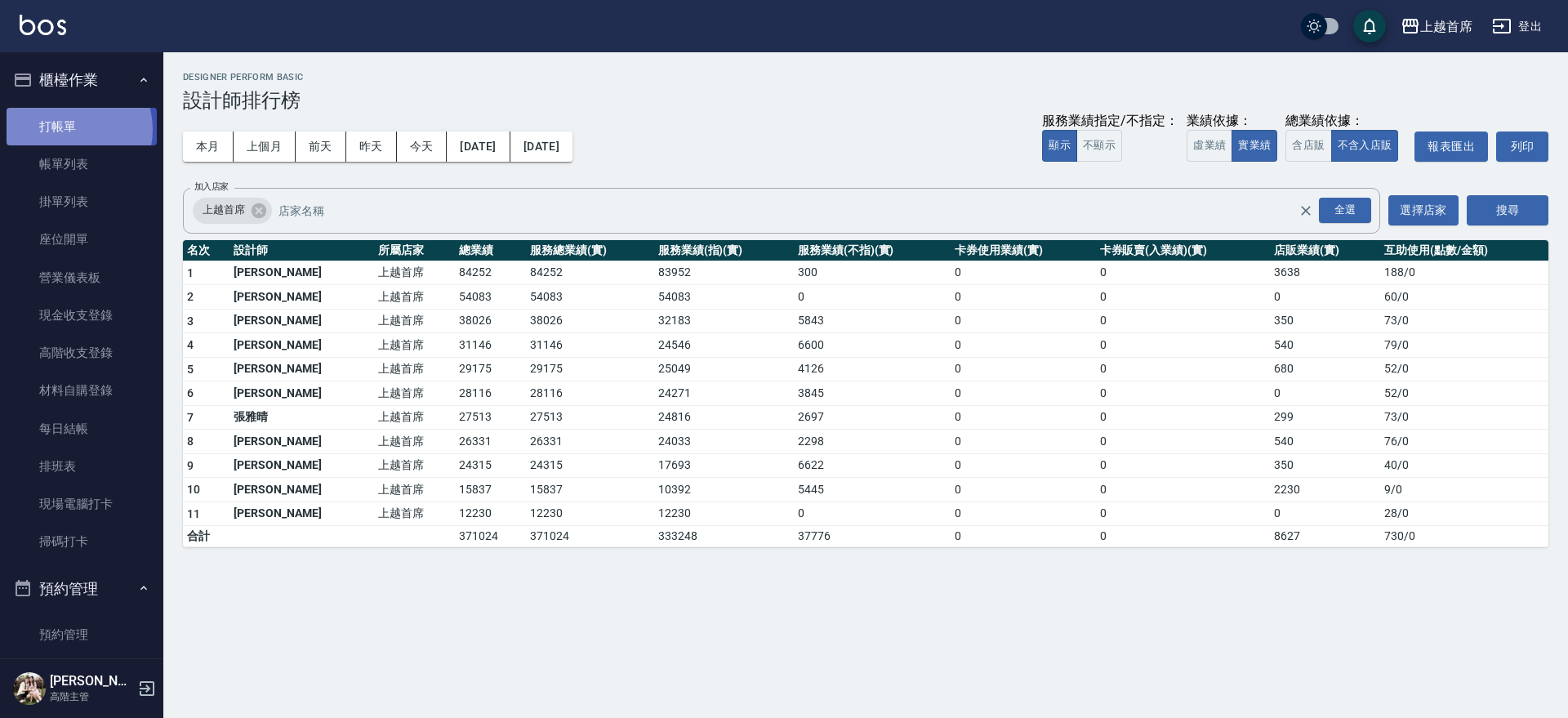
click at [72, 129] on link "打帳單" at bounding box center [82, 127] width 151 height 38
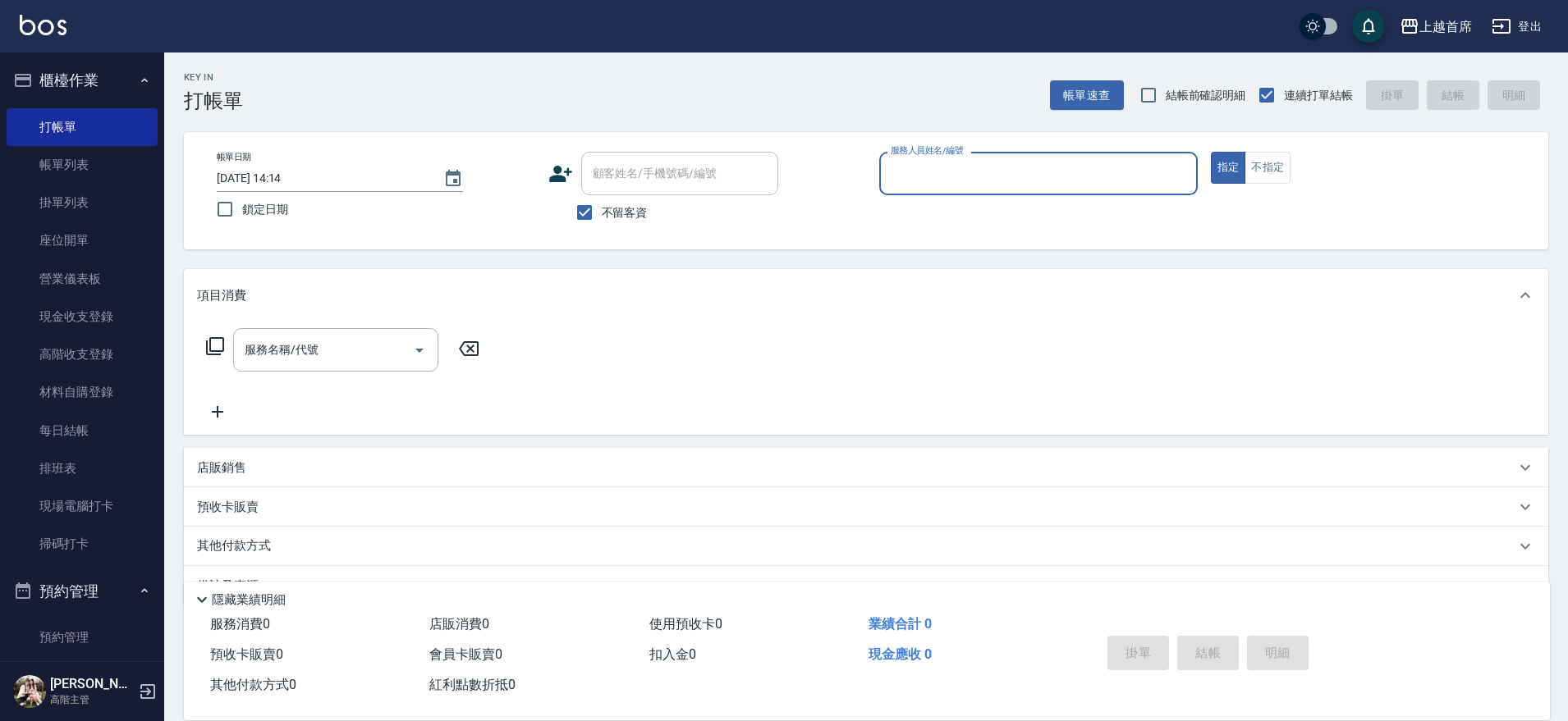
click at [112, 93] on button "櫃檯作業" at bounding box center [82, 80] width 151 height 42
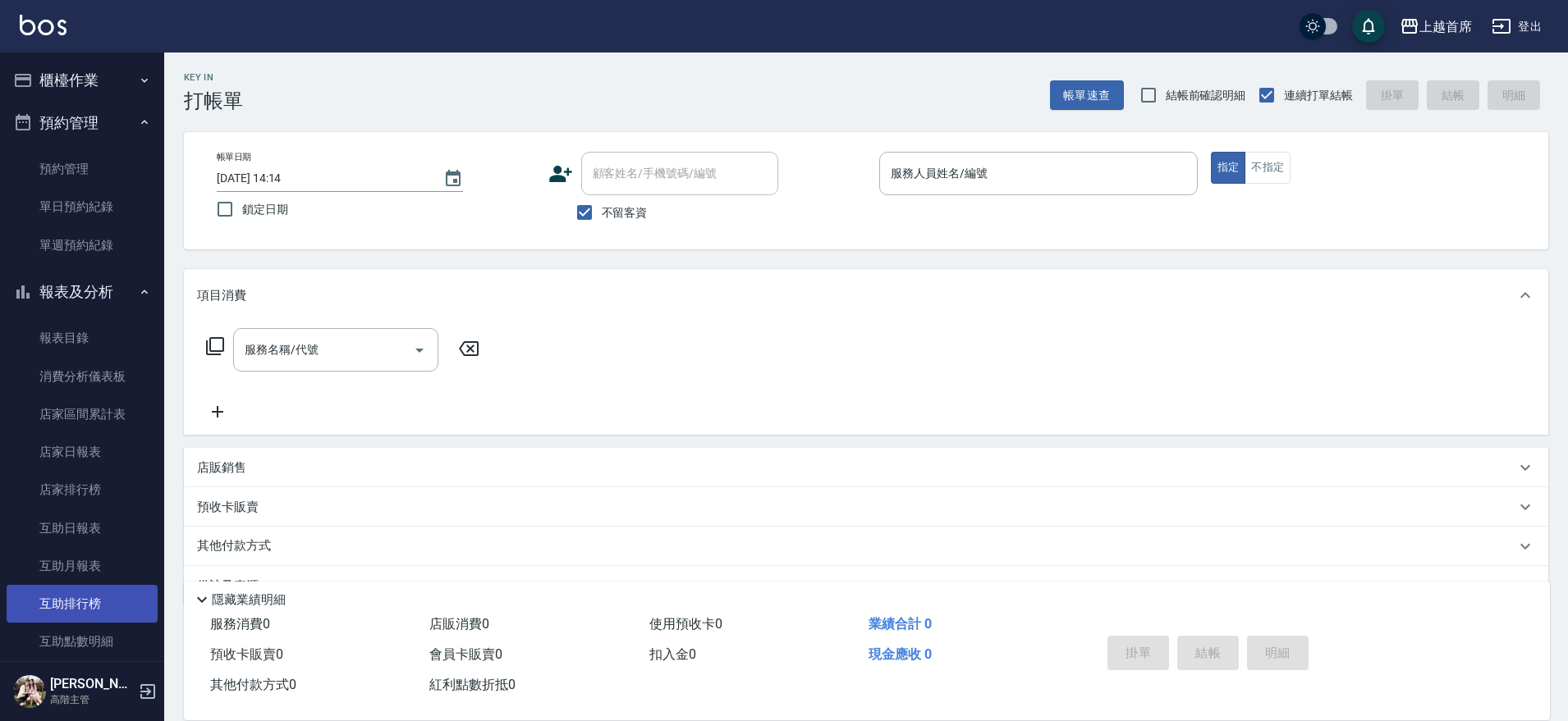
click at [102, 619] on link "互助排行榜" at bounding box center [82, 604] width 151 height 38
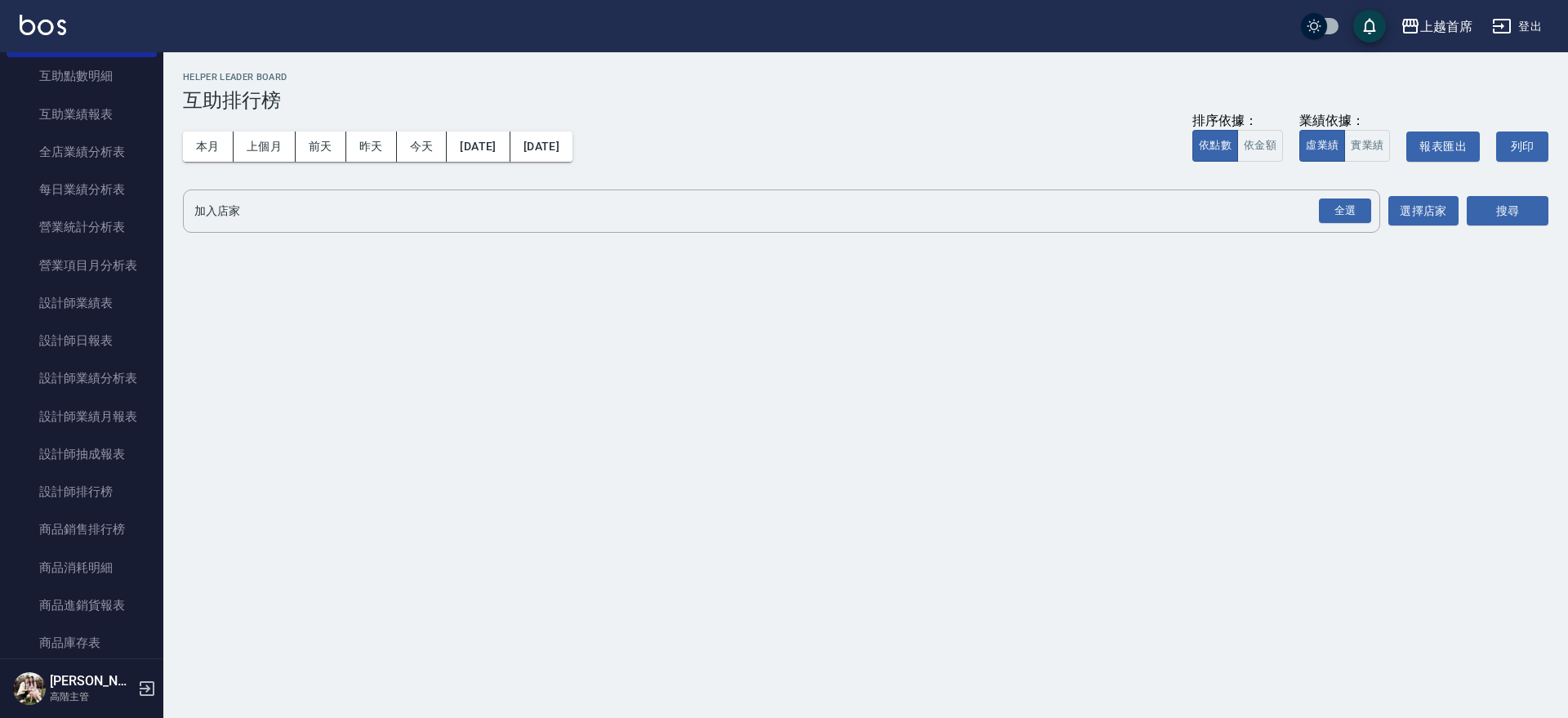
scroll to position [577, 0]
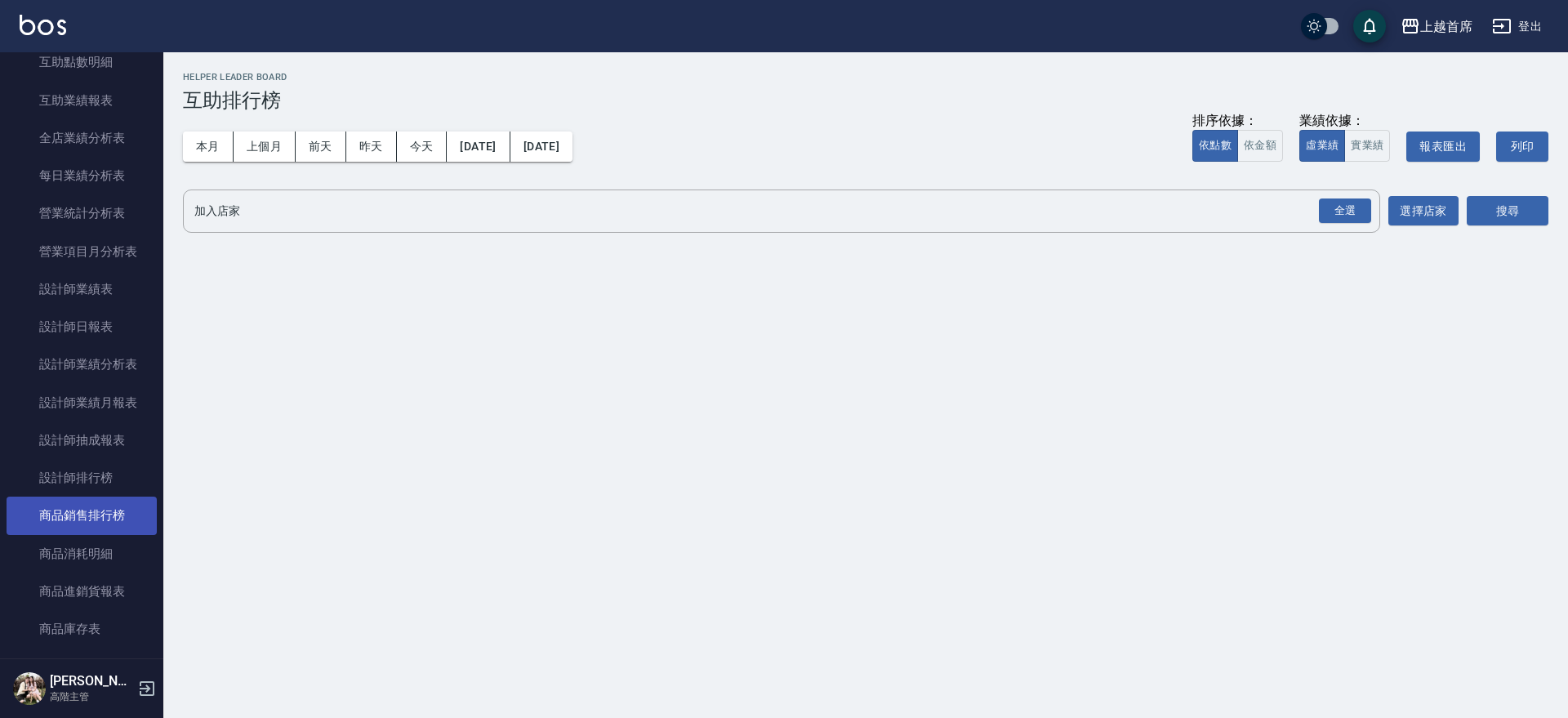
click at [115, 514] on link "商品銷售排行榜" at bounding box center [82, 516] width 151 height 38
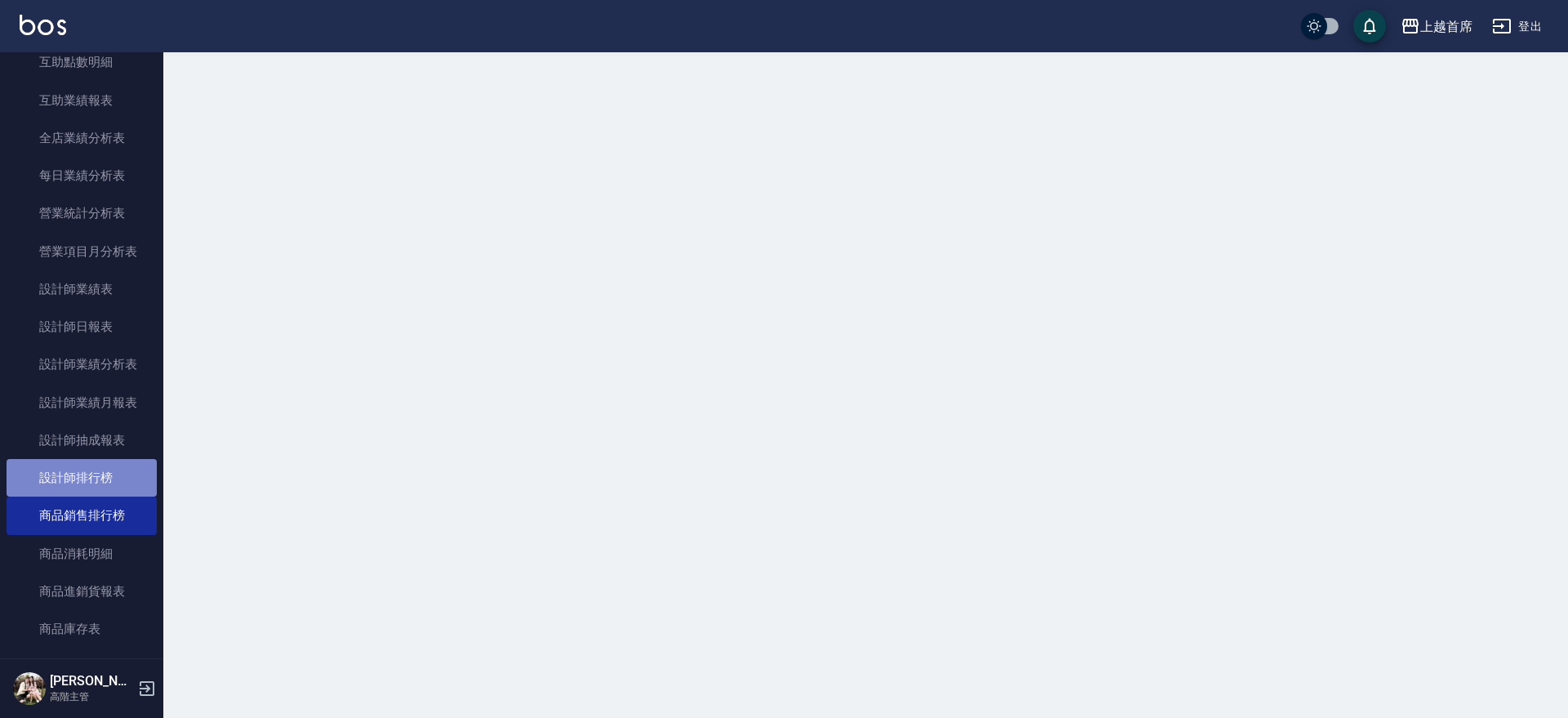
click at [110, 474] on link "設計師排行榜" at bounding box center [82, 478] width 151 height 38
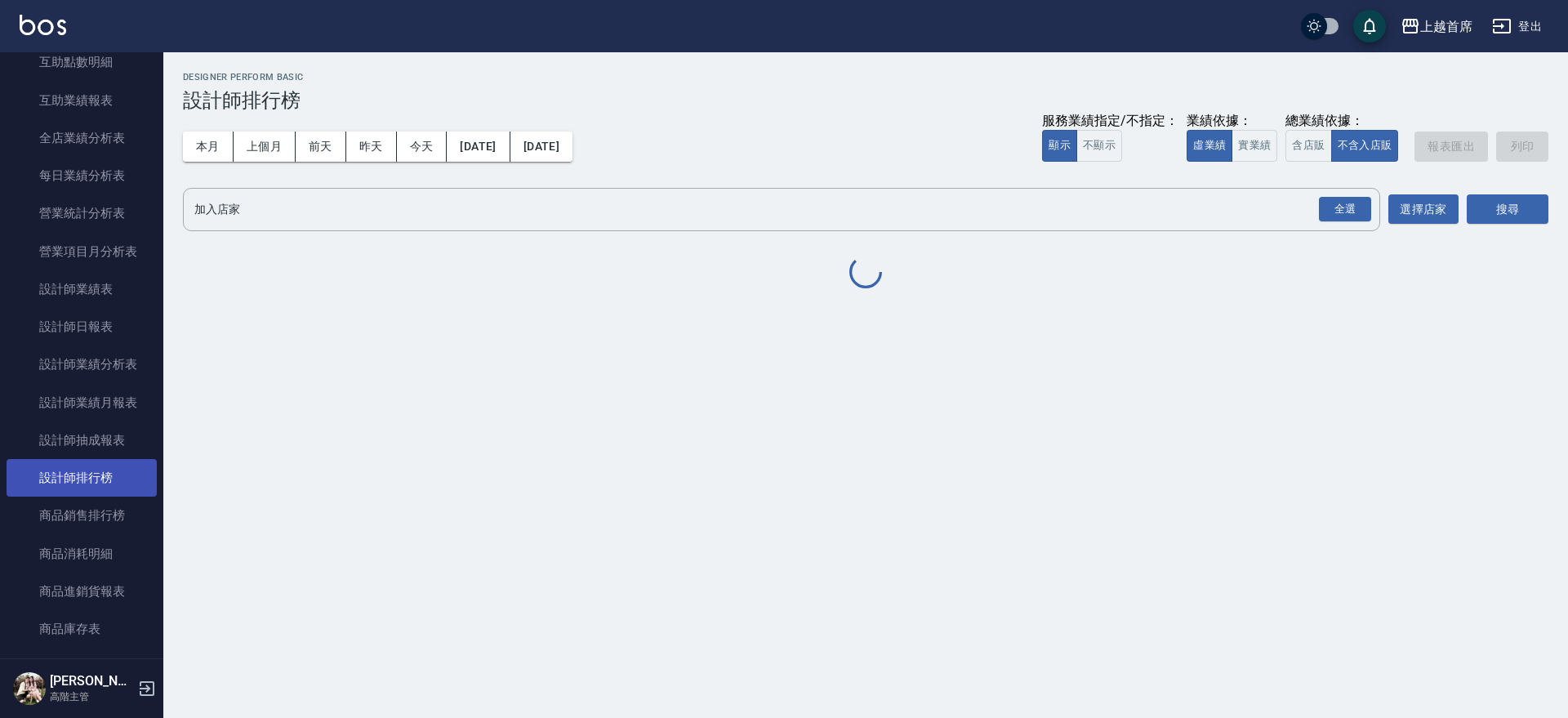
click at [110, 474] on link "設計師排行榜" at bounding box center [82, 478] width 151 height 38
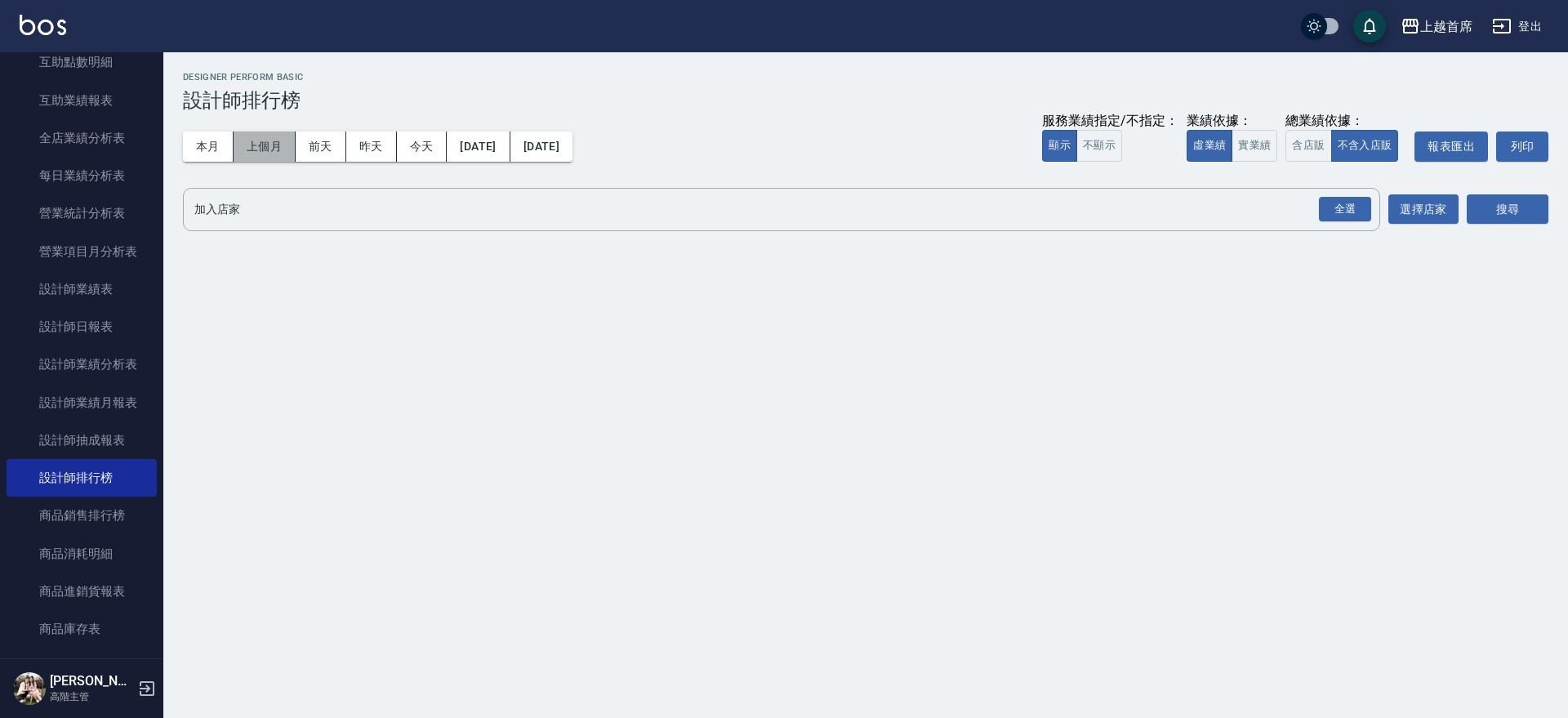
click at [236, 133] on button "上個月" at bounding box center [264, 146] width 62 height 30
click at [233, 139] on button "上個月" at bounding box center [264, 146] width 62 height 30
click at [219, 150] on button "本月" at bounding box center [208, 146] width 51 height 30
click at [1247, 149] on button "實業績" at bounding box center [1254, 145] width 46 height 32
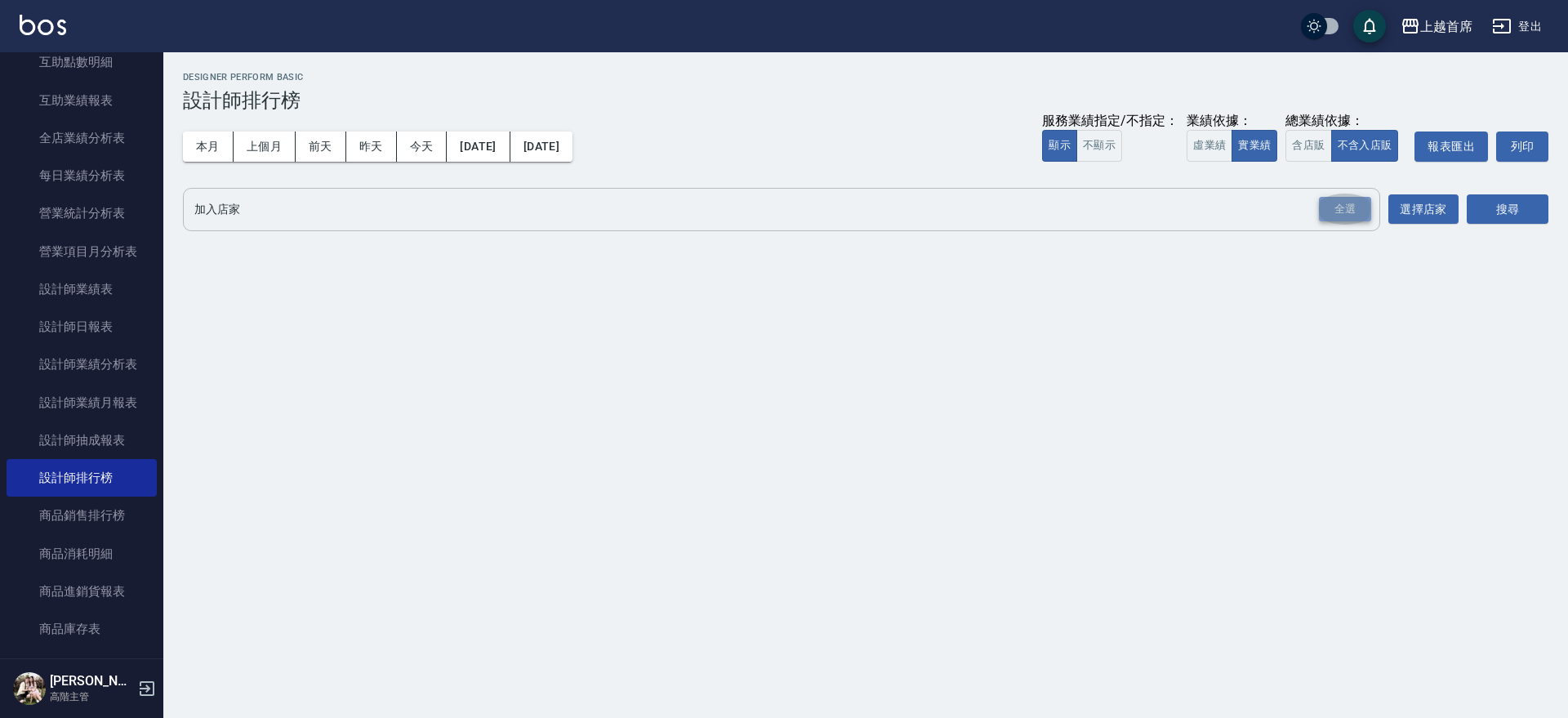
click at [1348, 211] on div "全選" at bounding box center [1345, 209] width 52 height 25
click at [1493, 200] on button "搜尋" at bounding box center [1508, 210] width 82 height 30
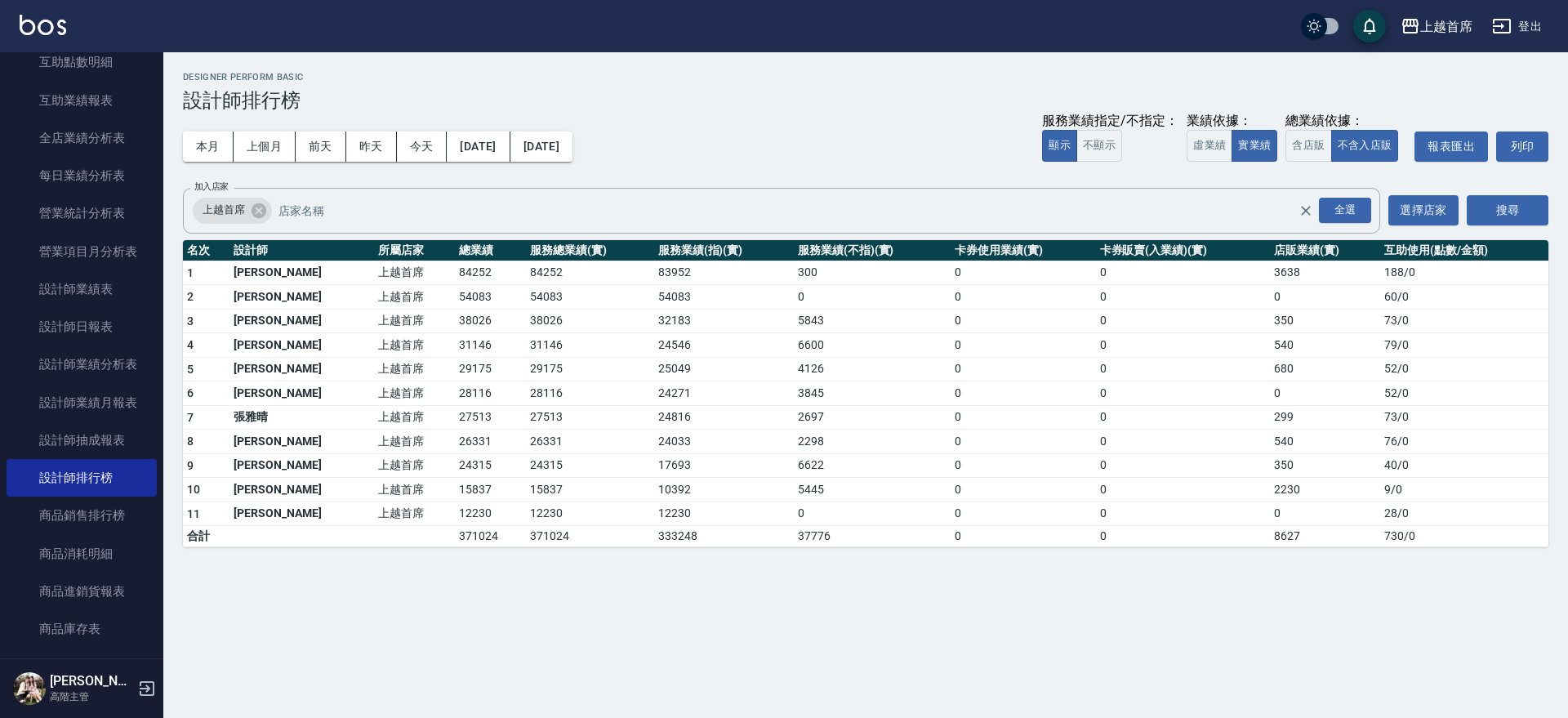
click at [1554, 328] on div "上越首席 [DATE] - [DATE] 設計師排行榜 列印時間： [DATE][PHONE_NUMBER]:53 Designer Perform Basi…" at bounding box center [866, 310] width 1404 height 515
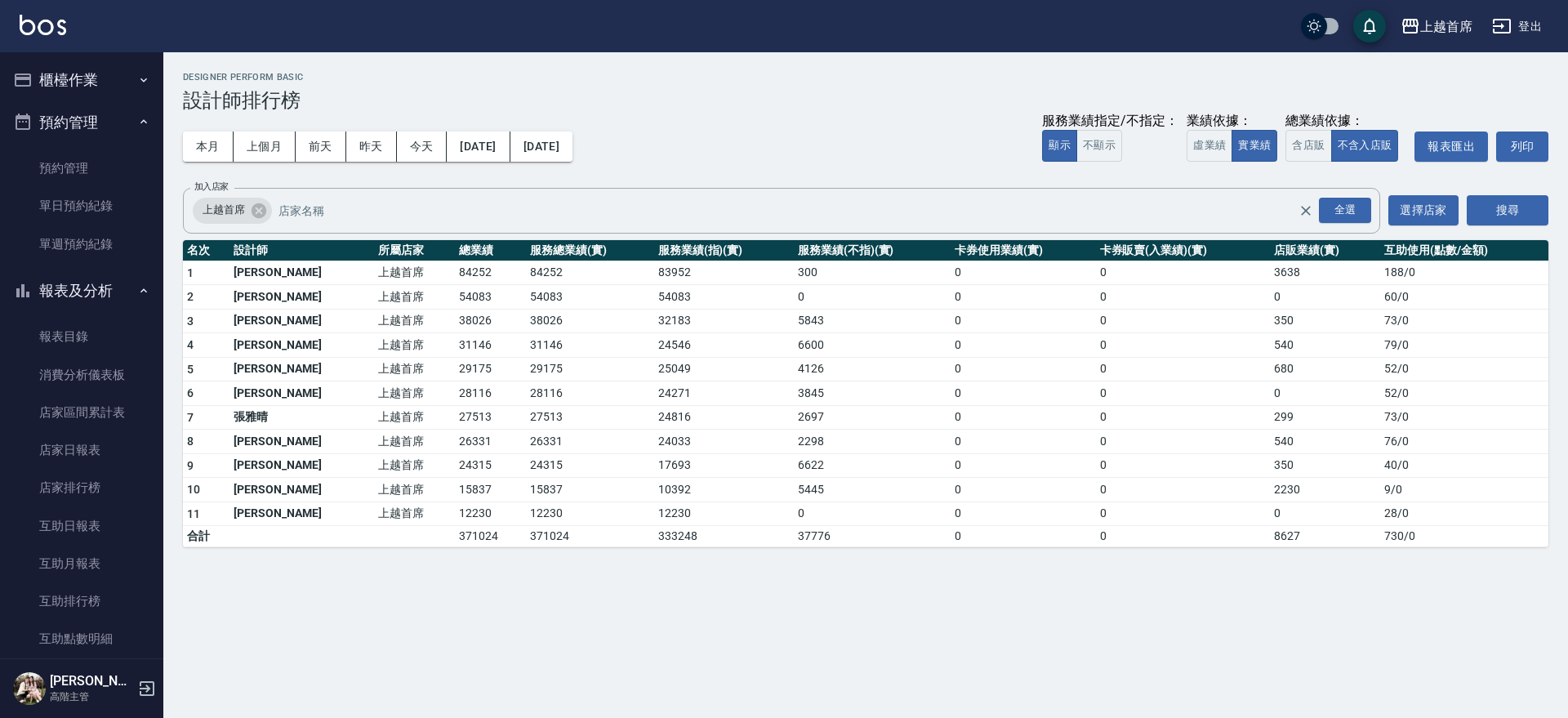
click at [96, 76] on button "櫃檯作業" at bounding box center [82, 79] width 151 height 42
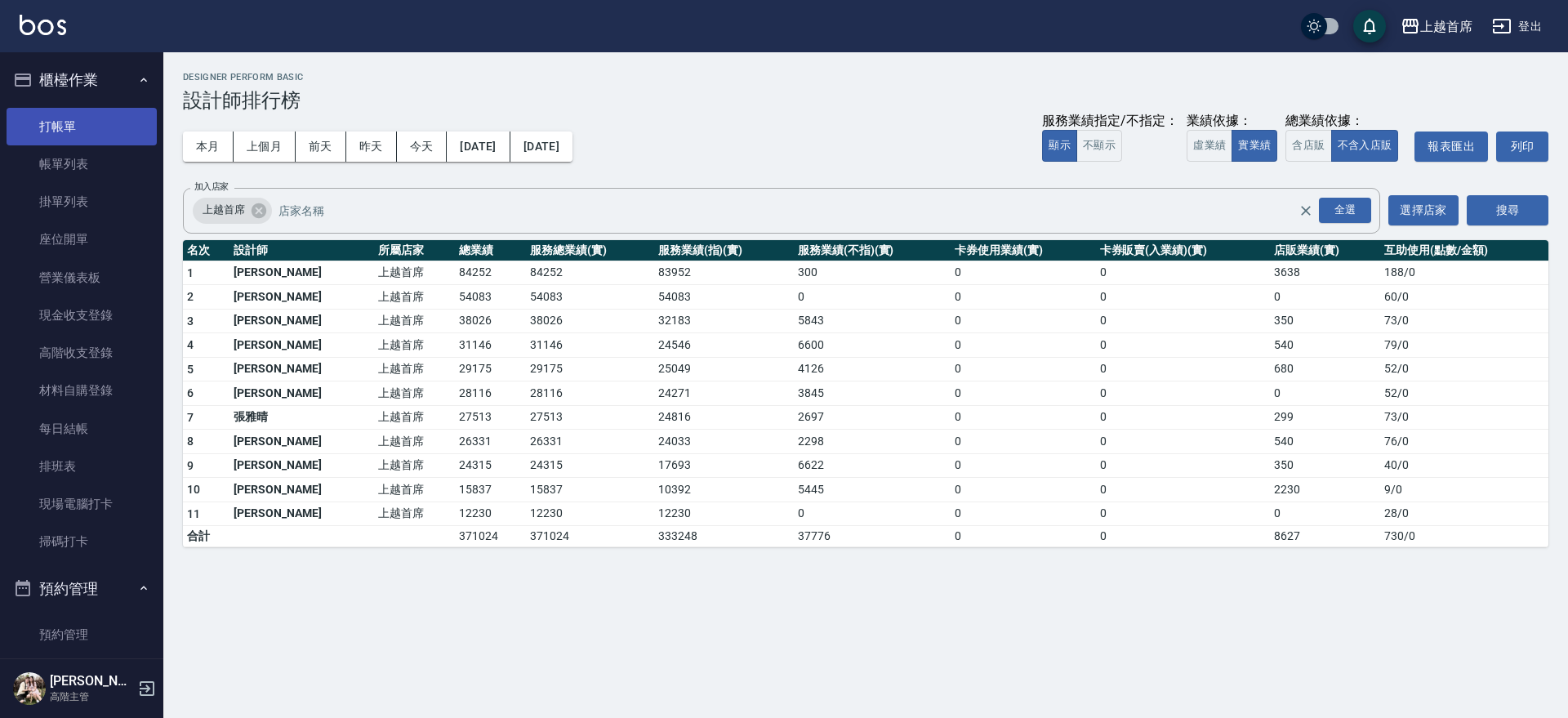
click at [75, 126] on link "打帳單" at bounding box center [82, 127] width 151 height 38
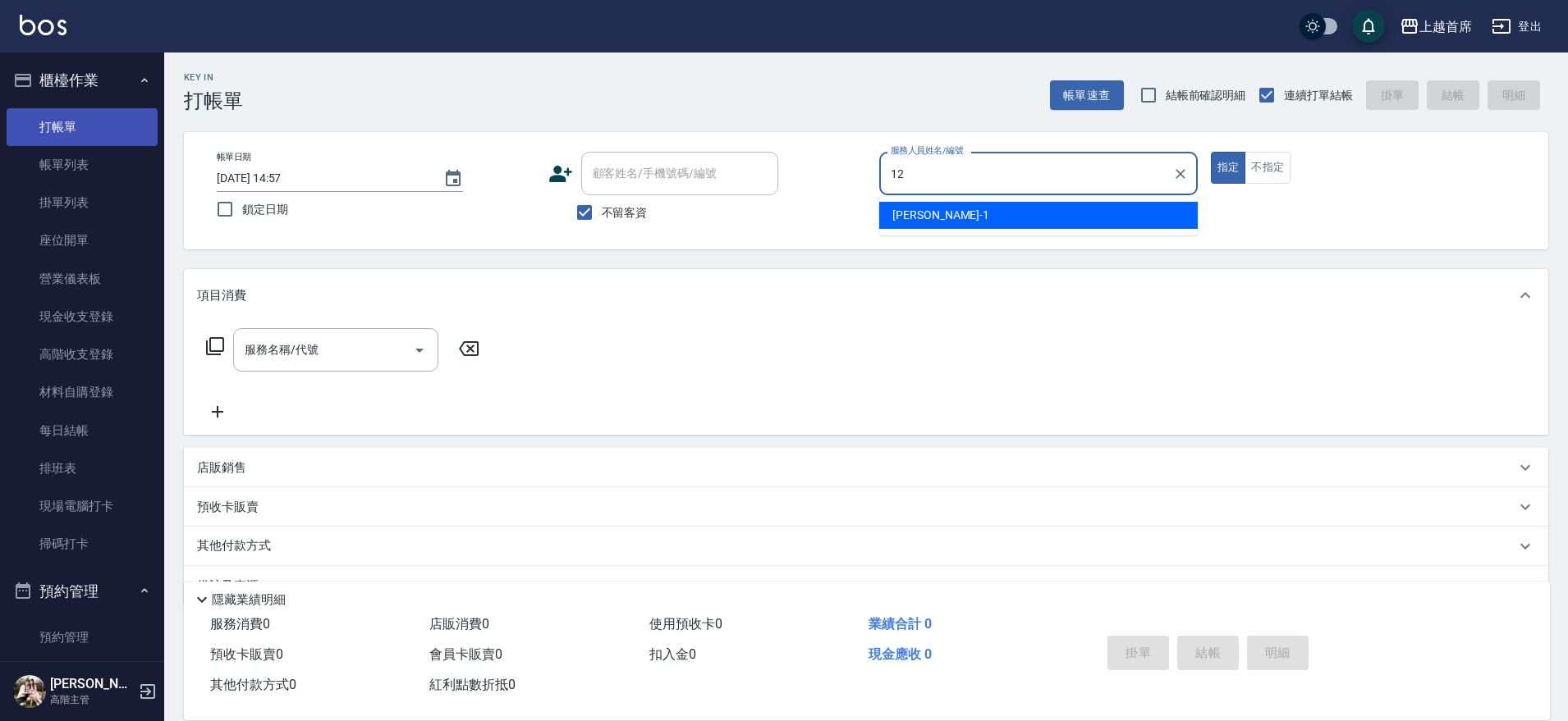
type input "[PERSON_NAME]-12"
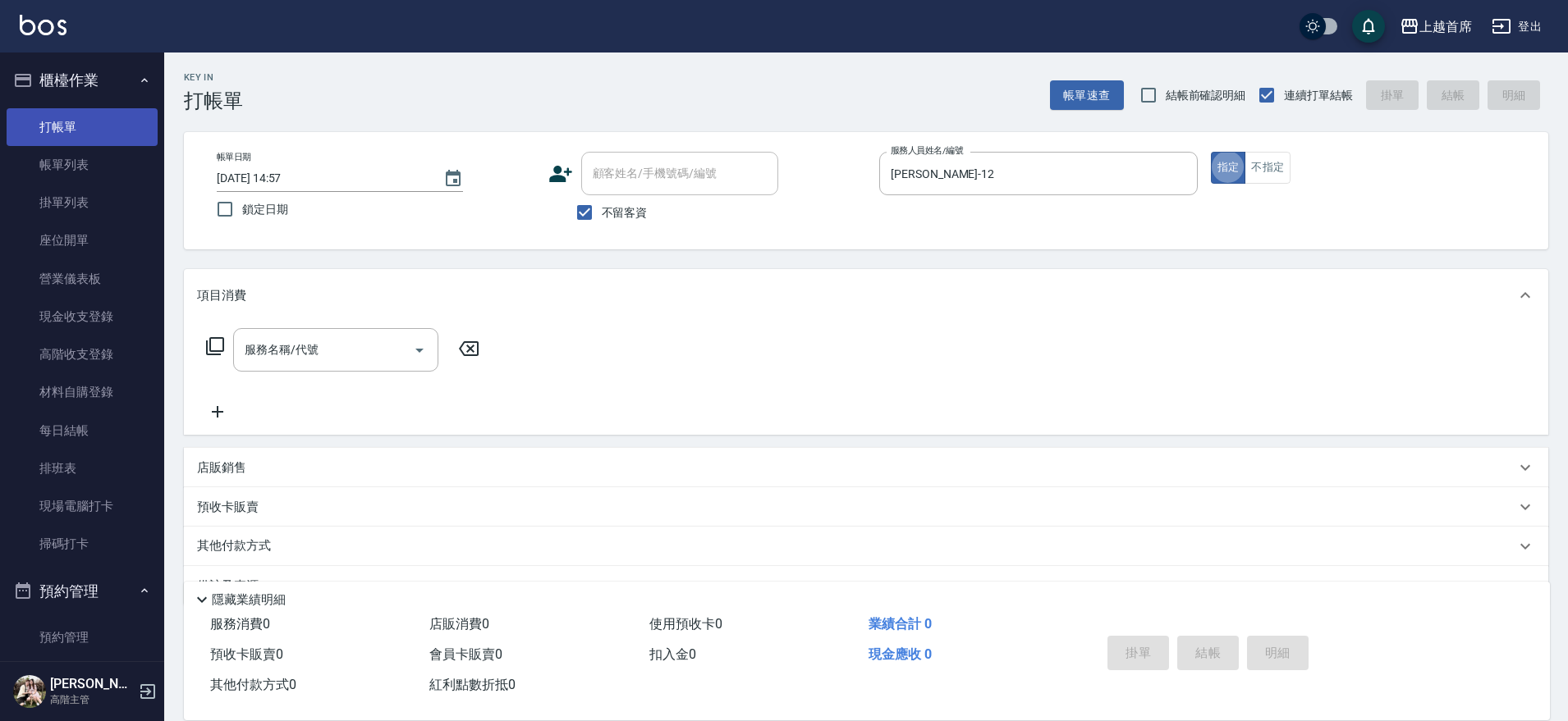
type button "true"
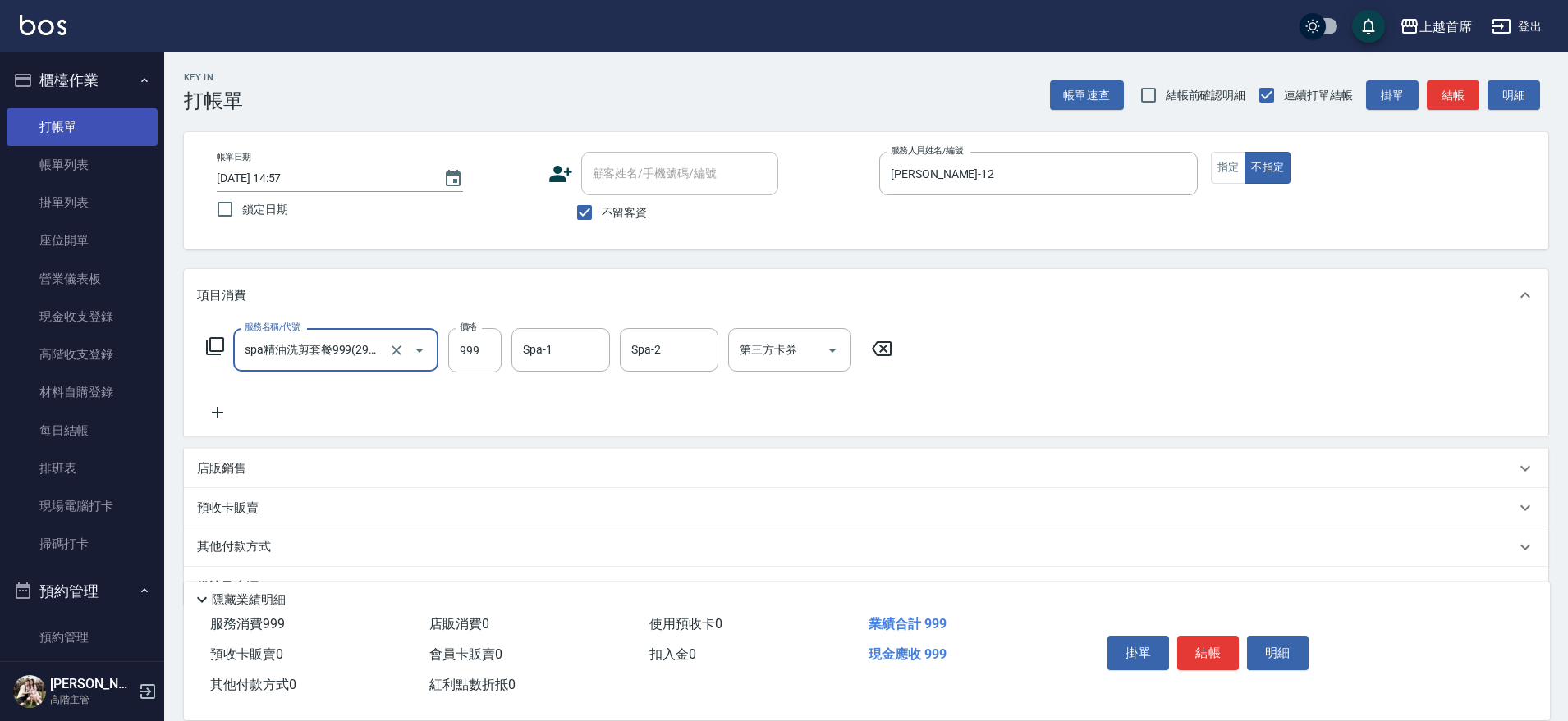
type input "spa精油洗剪套餐999(2999)"
type input "[PERSON_NAME]-24"
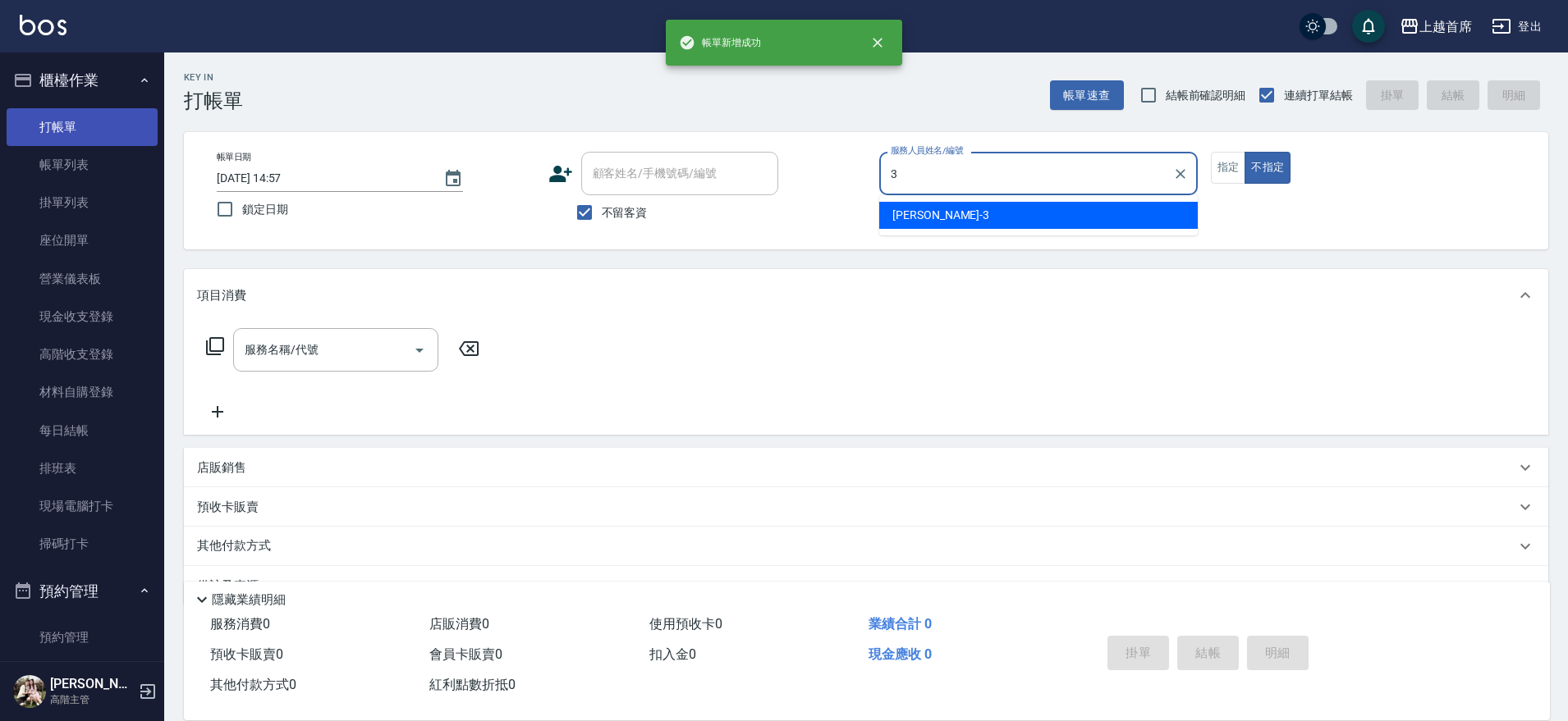
type input "[PERSON_NAME]-3"
type button "false"
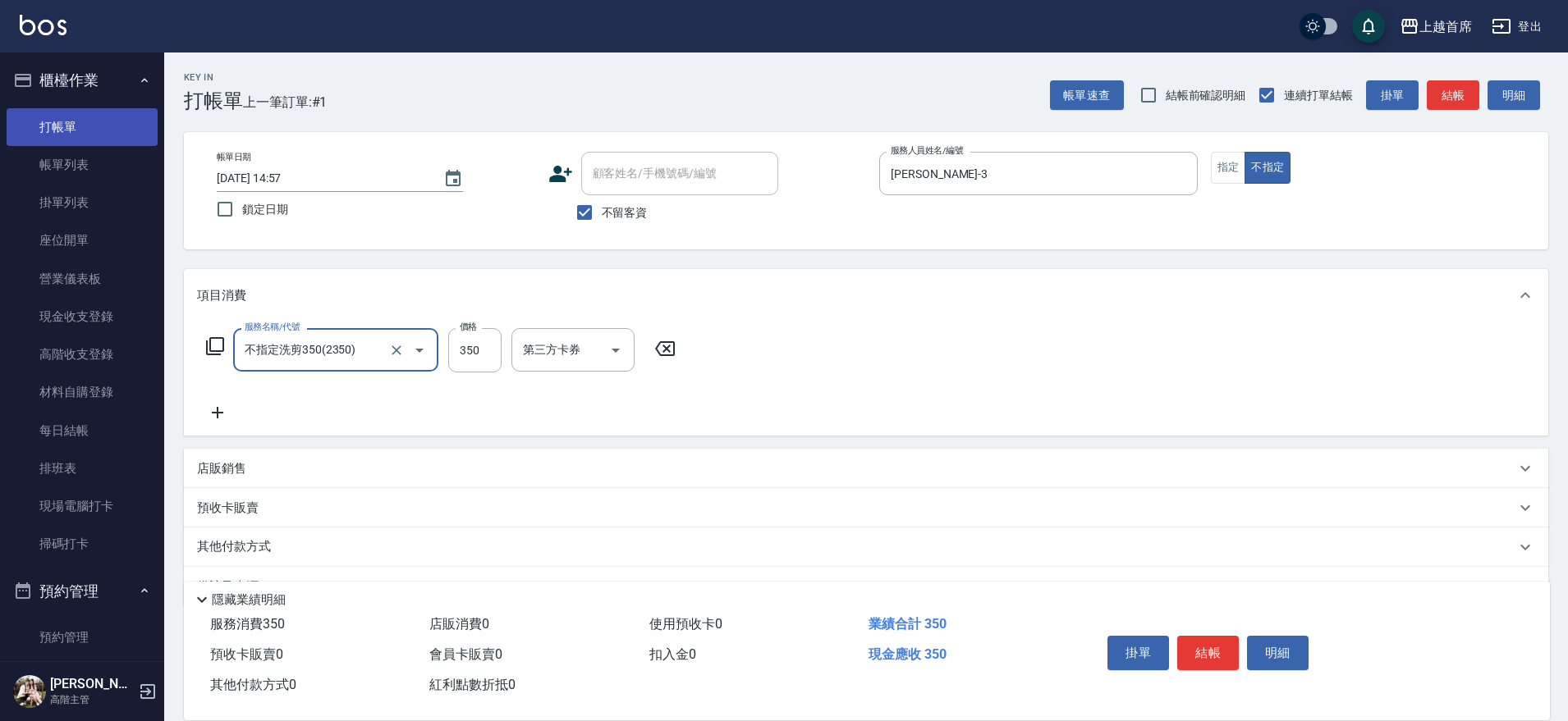
type input "不指定洗剪350(2350)"
type input "[PERSON_NAME]-77"
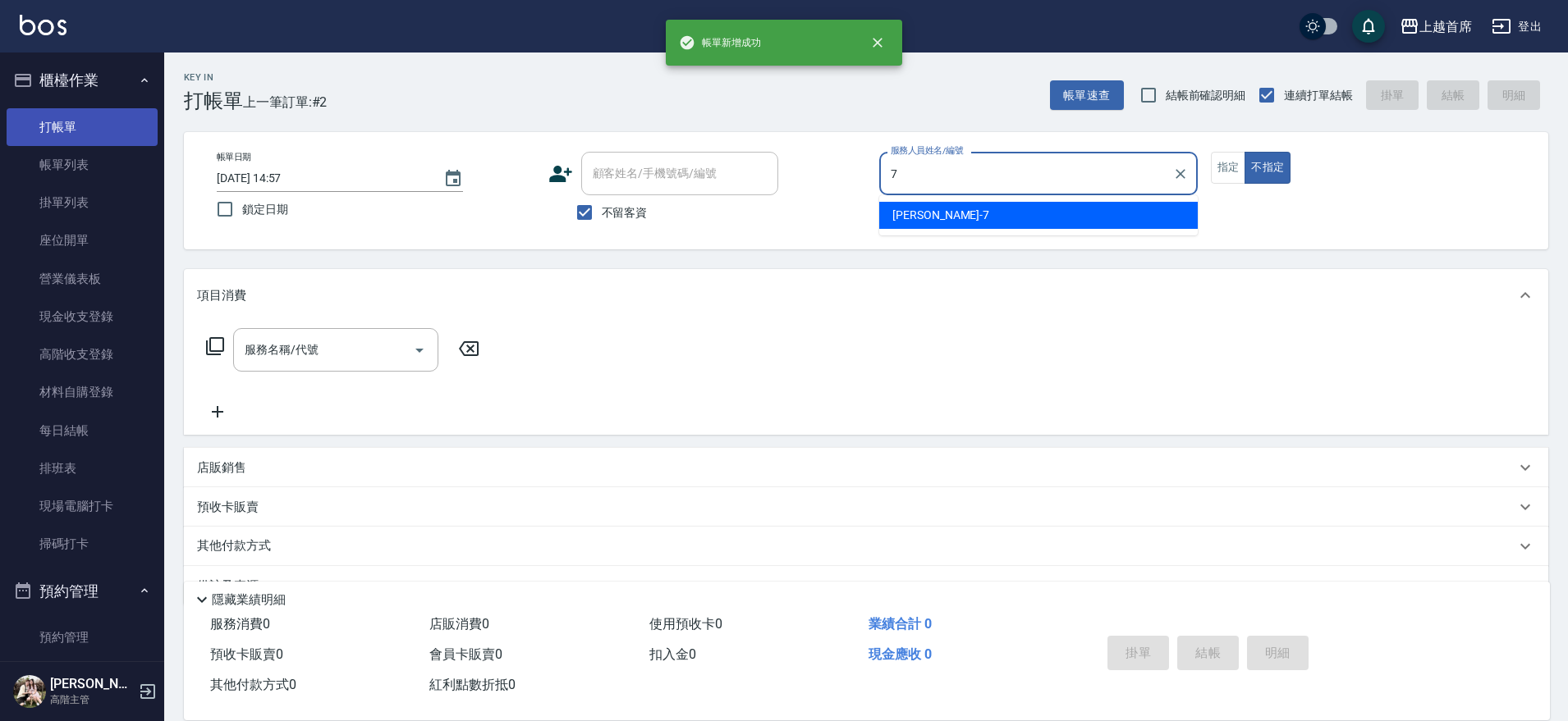
type input "[PERSON_NAME]-7"
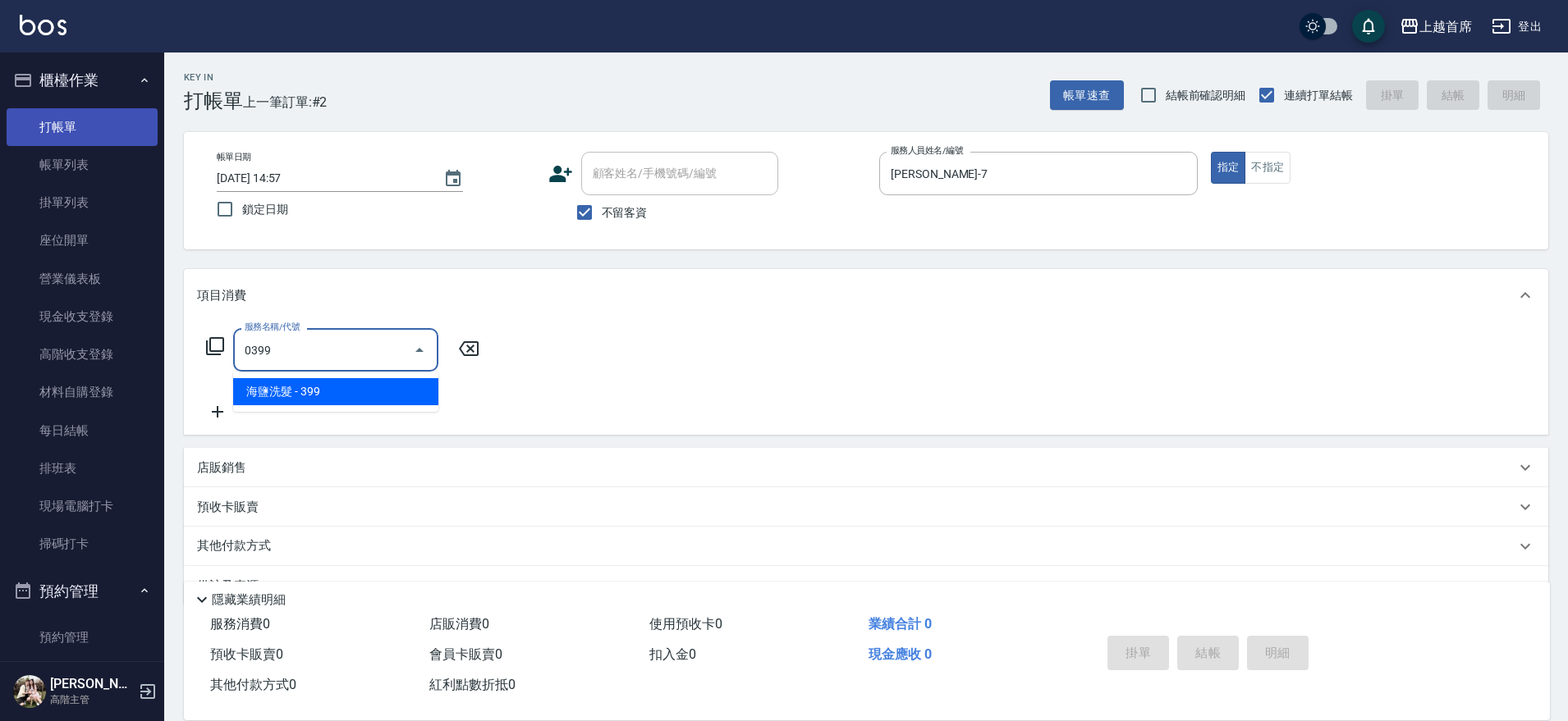
type input "海鹽洗髮(0399)"
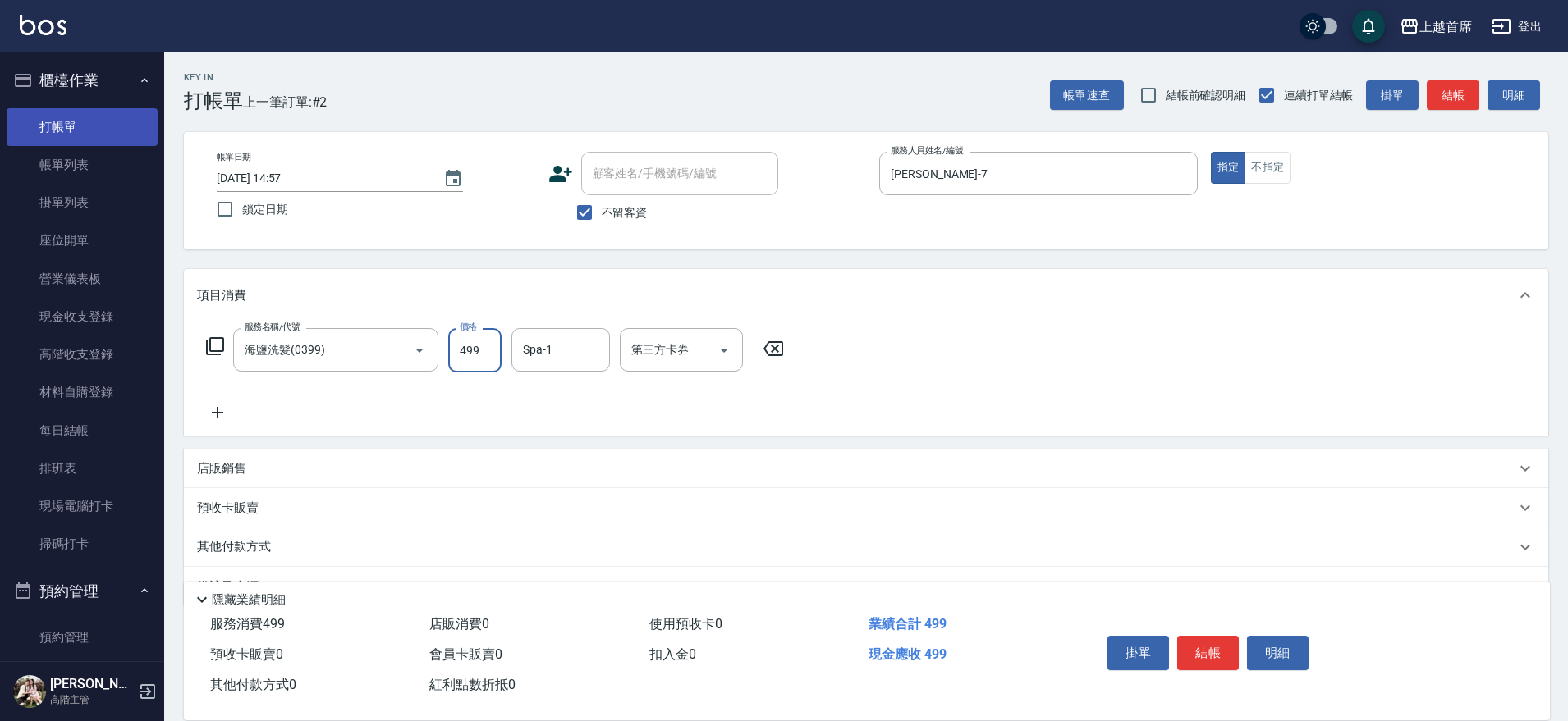
type input "499"
type input "[PERSON_NAME]-23"
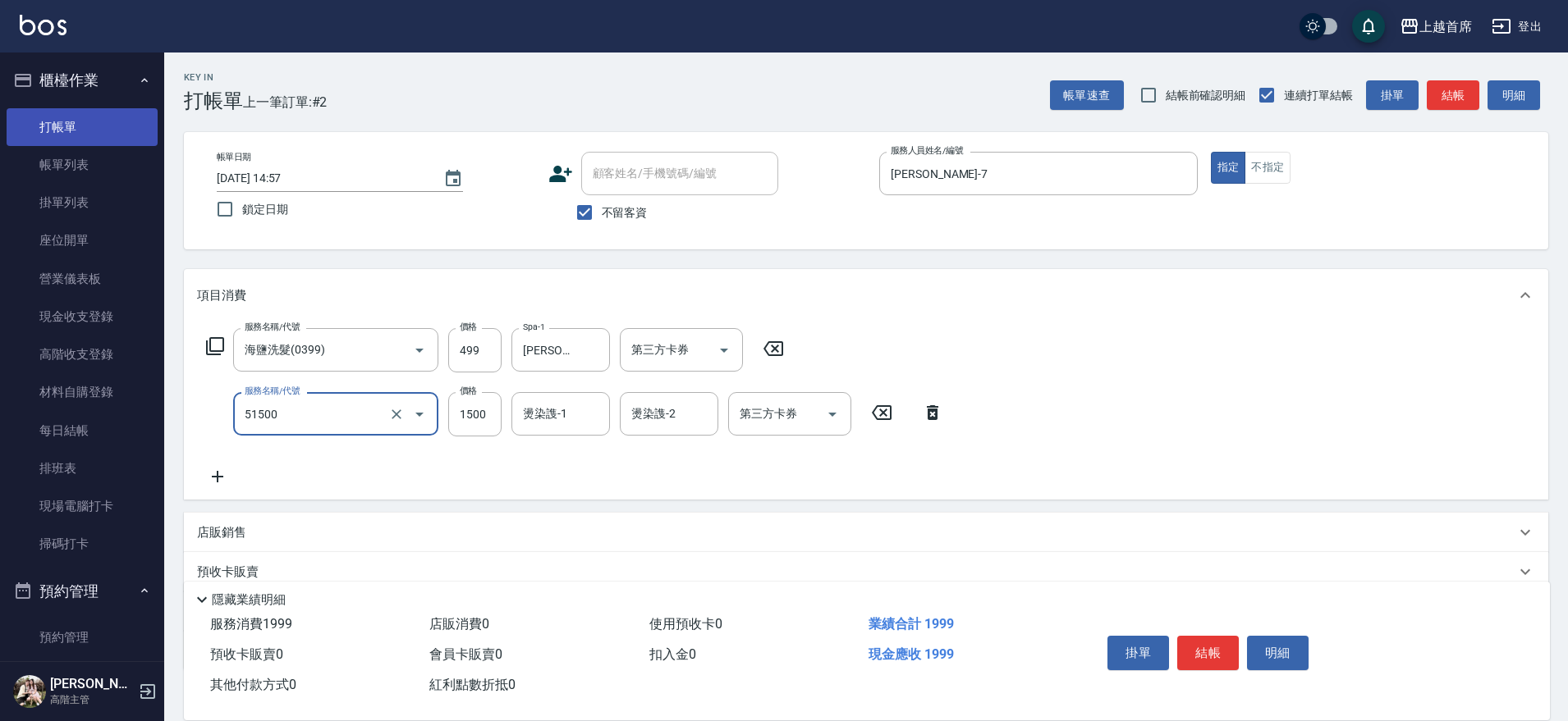
type input "鉑金護髮(51500)"
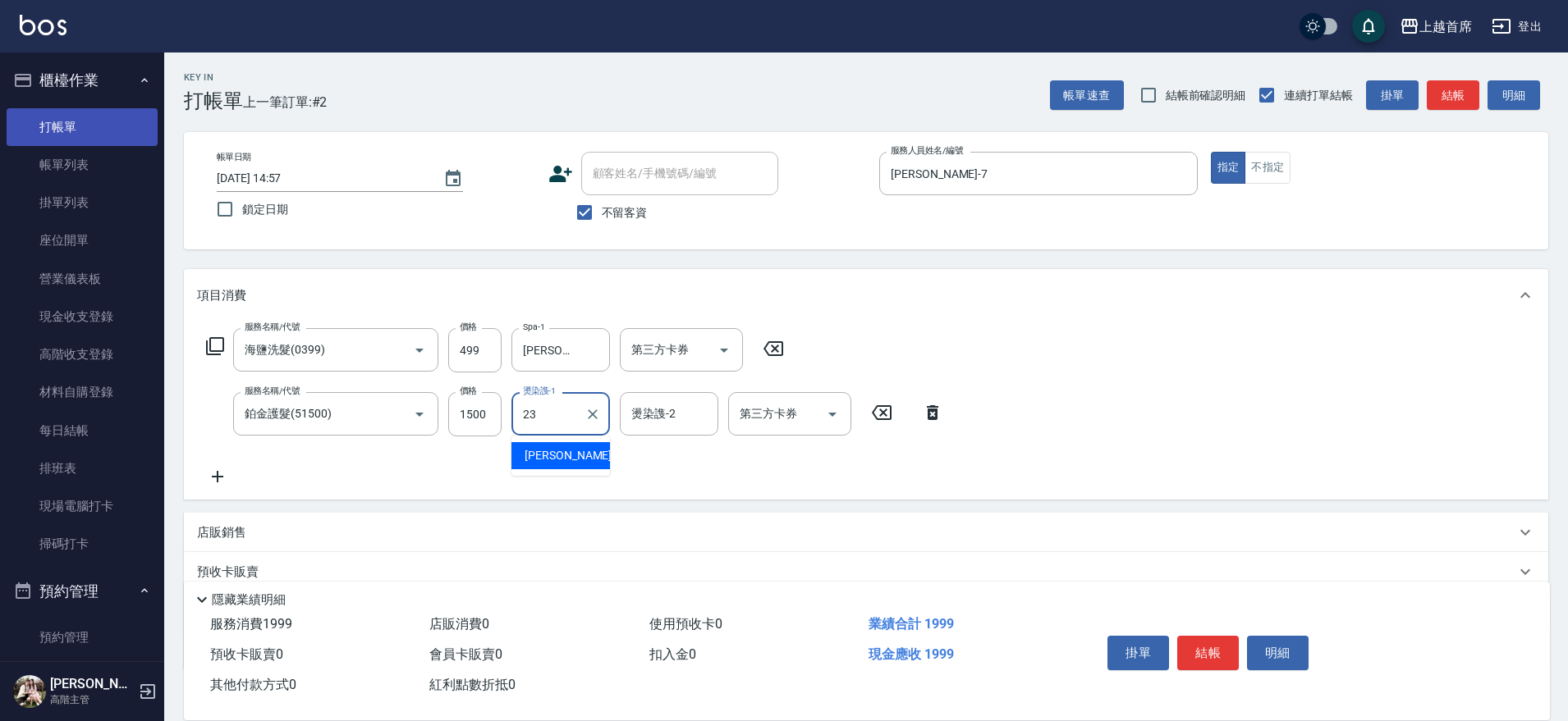
type input "[PERSON_NAME]-23"
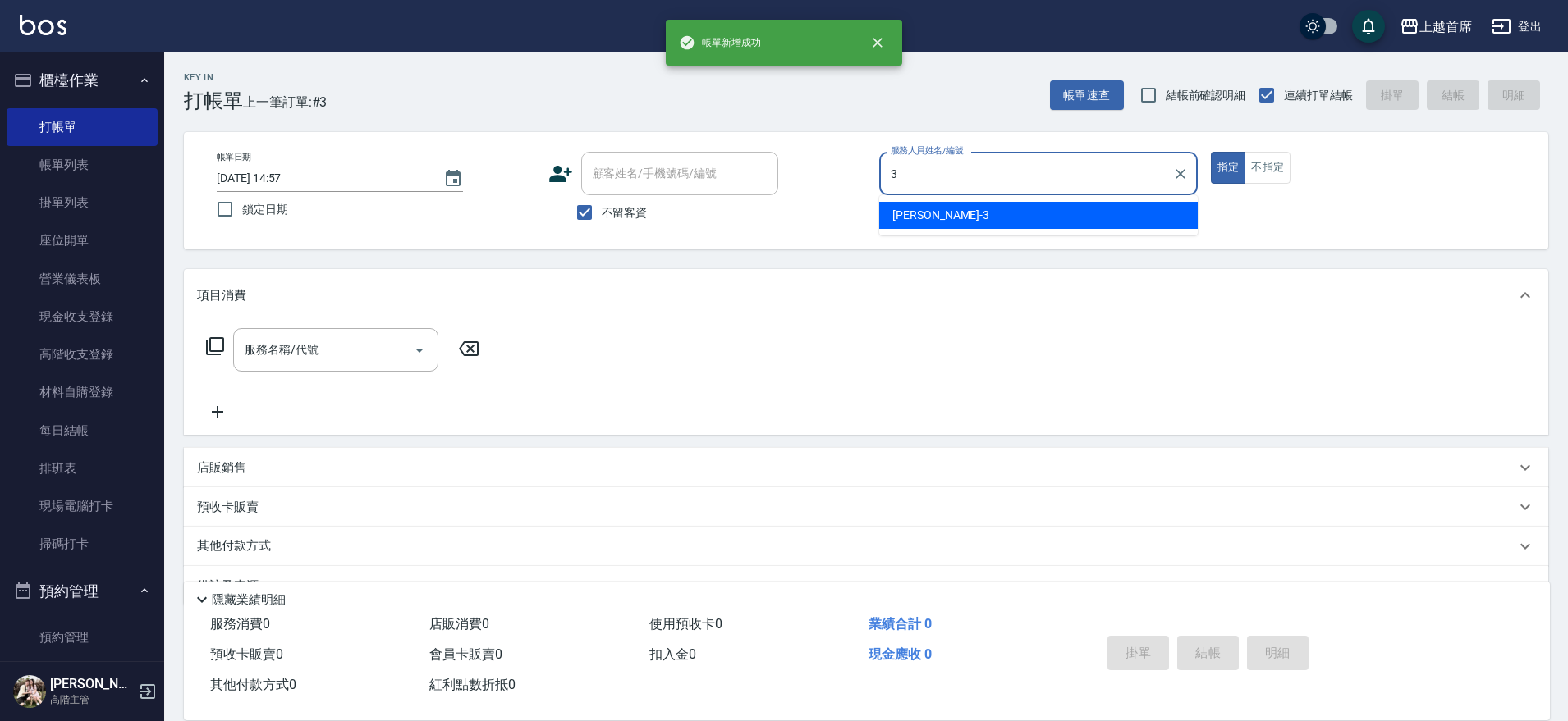
type input "[PERSON_NAME]-3"
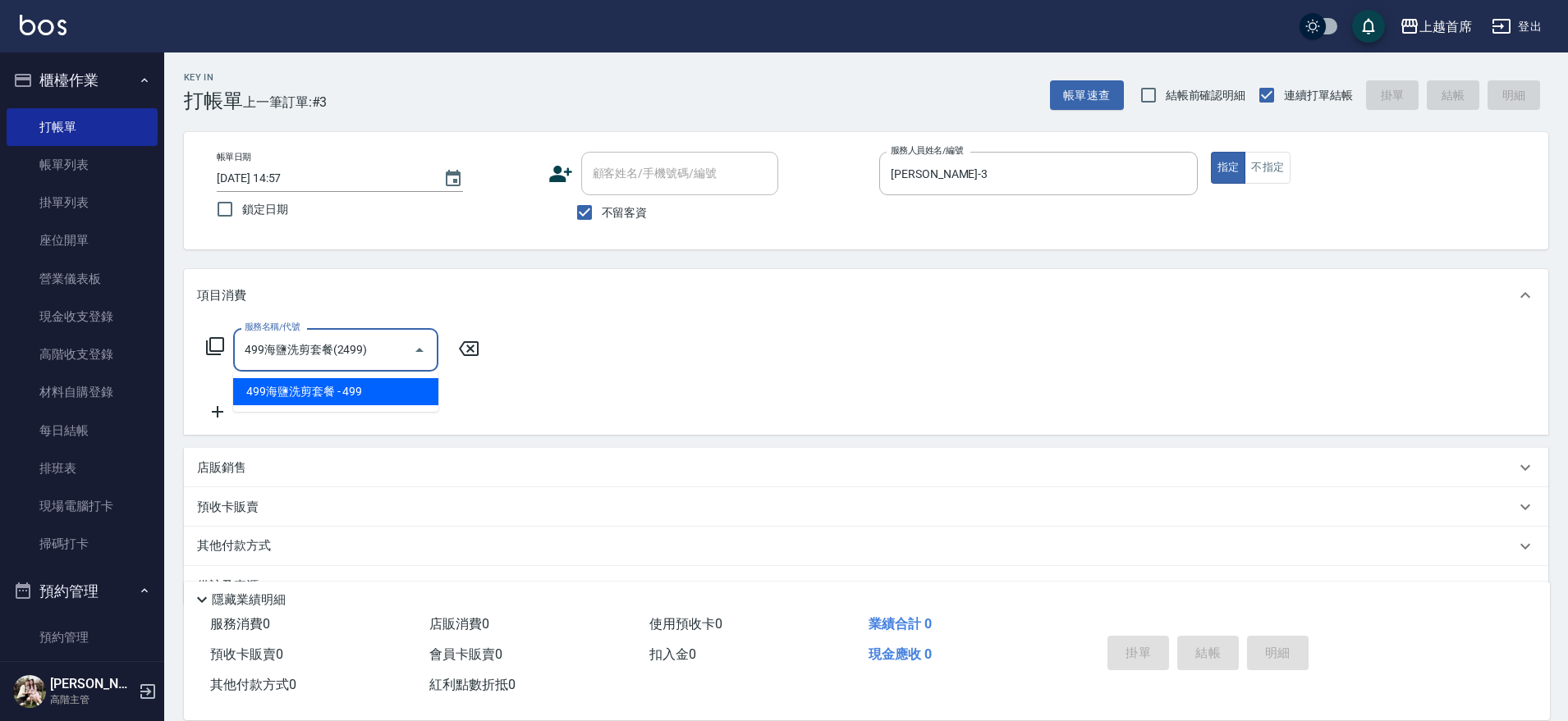
type input "499海鹽洗剪套餐(2499)"
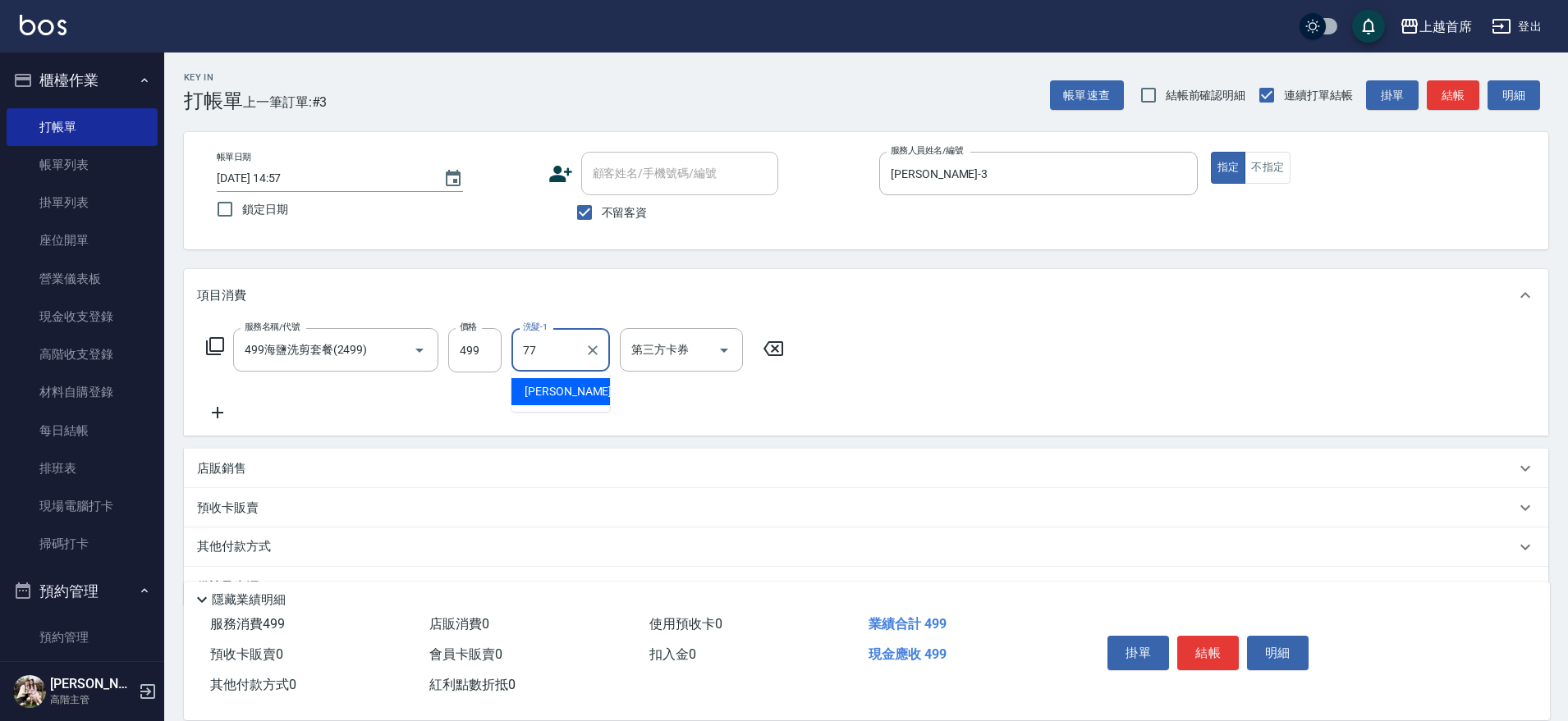
type input "[PERSON_NAME]-77"
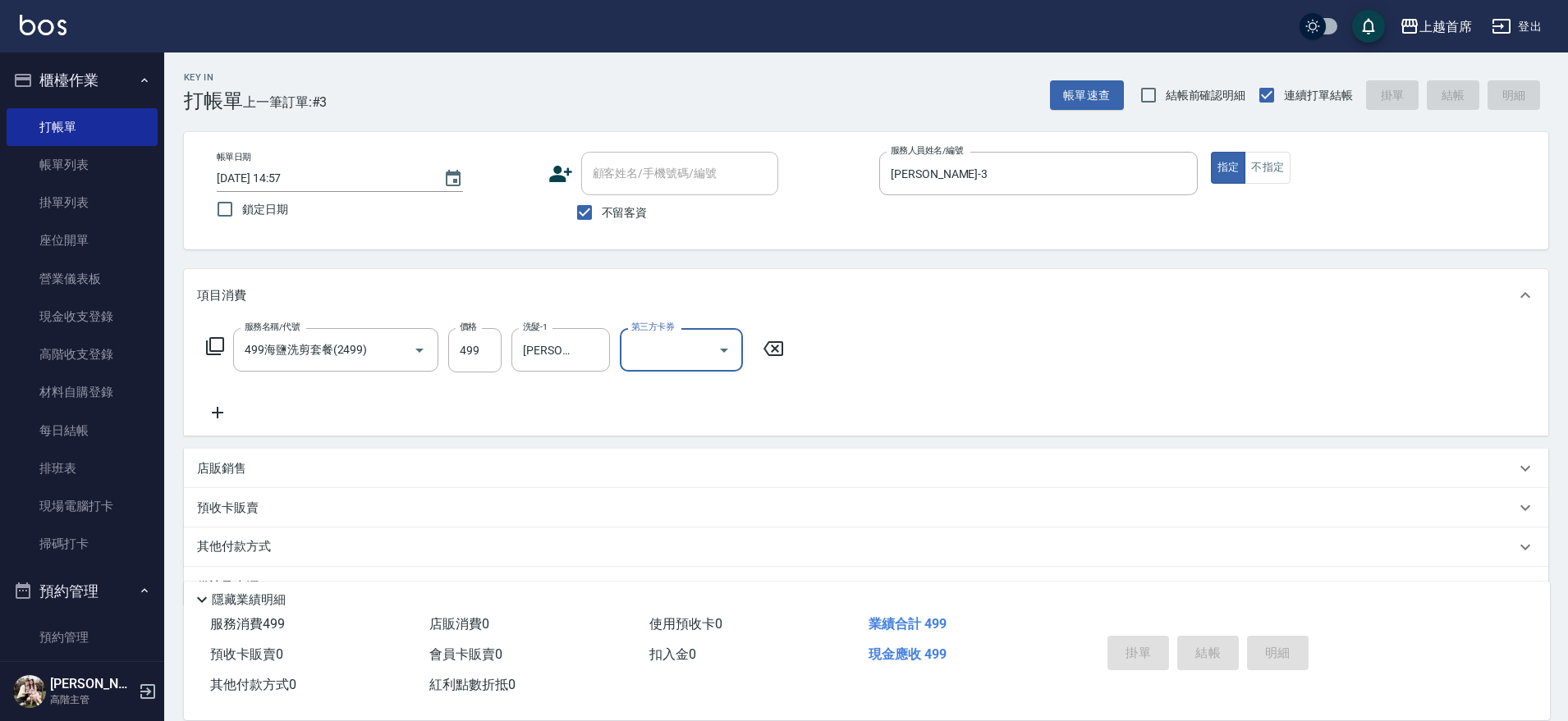
type input "[DATE] 14:58"
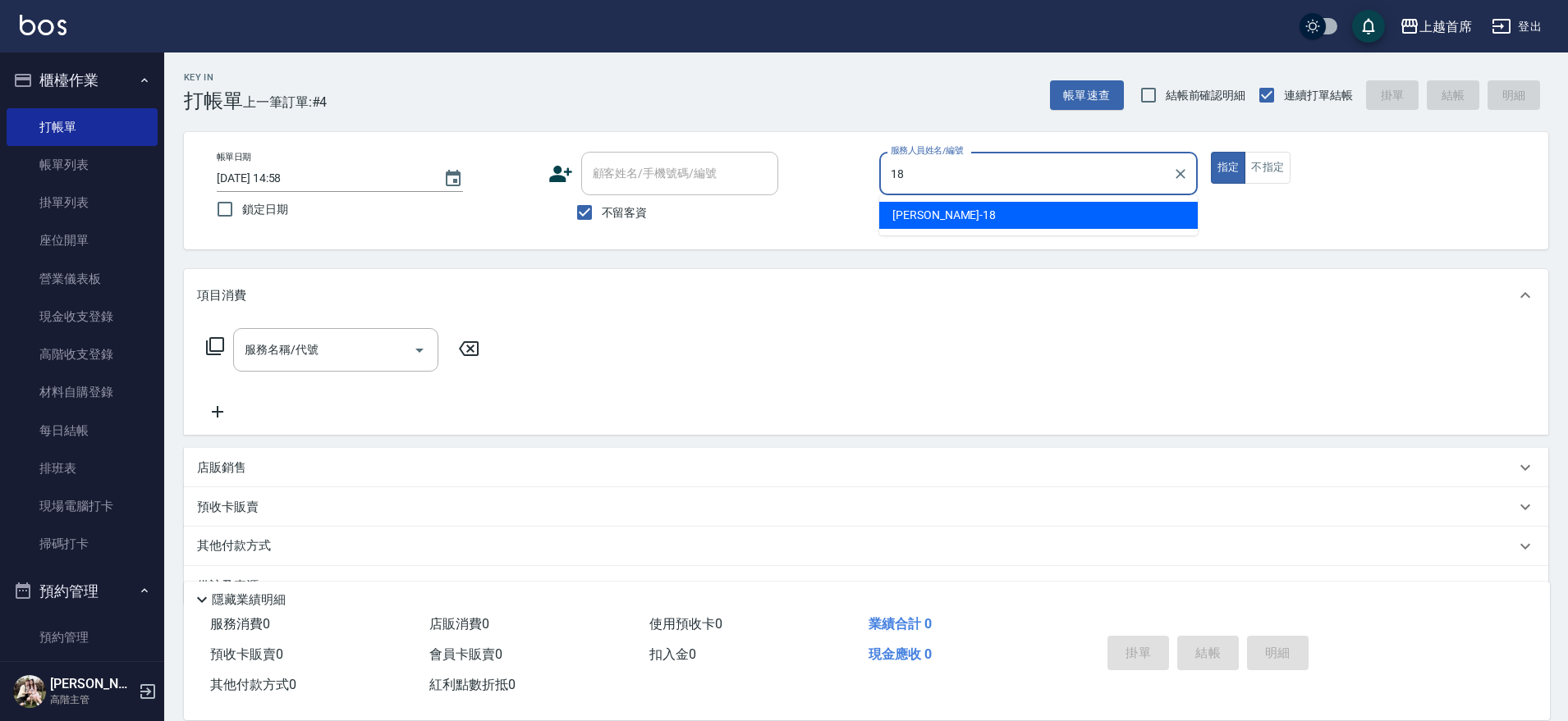
type input "Linda-18"
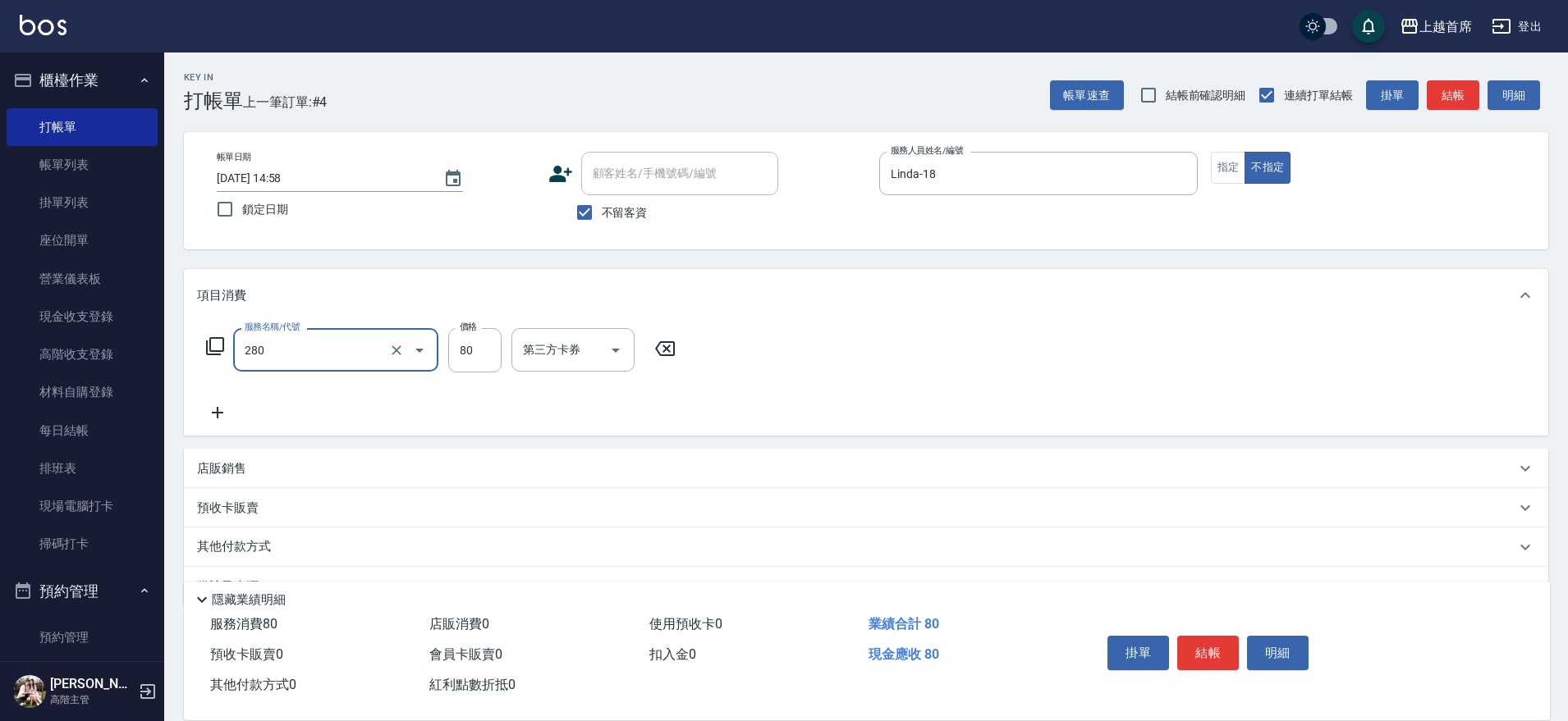
type input "剪瀏海(280)"
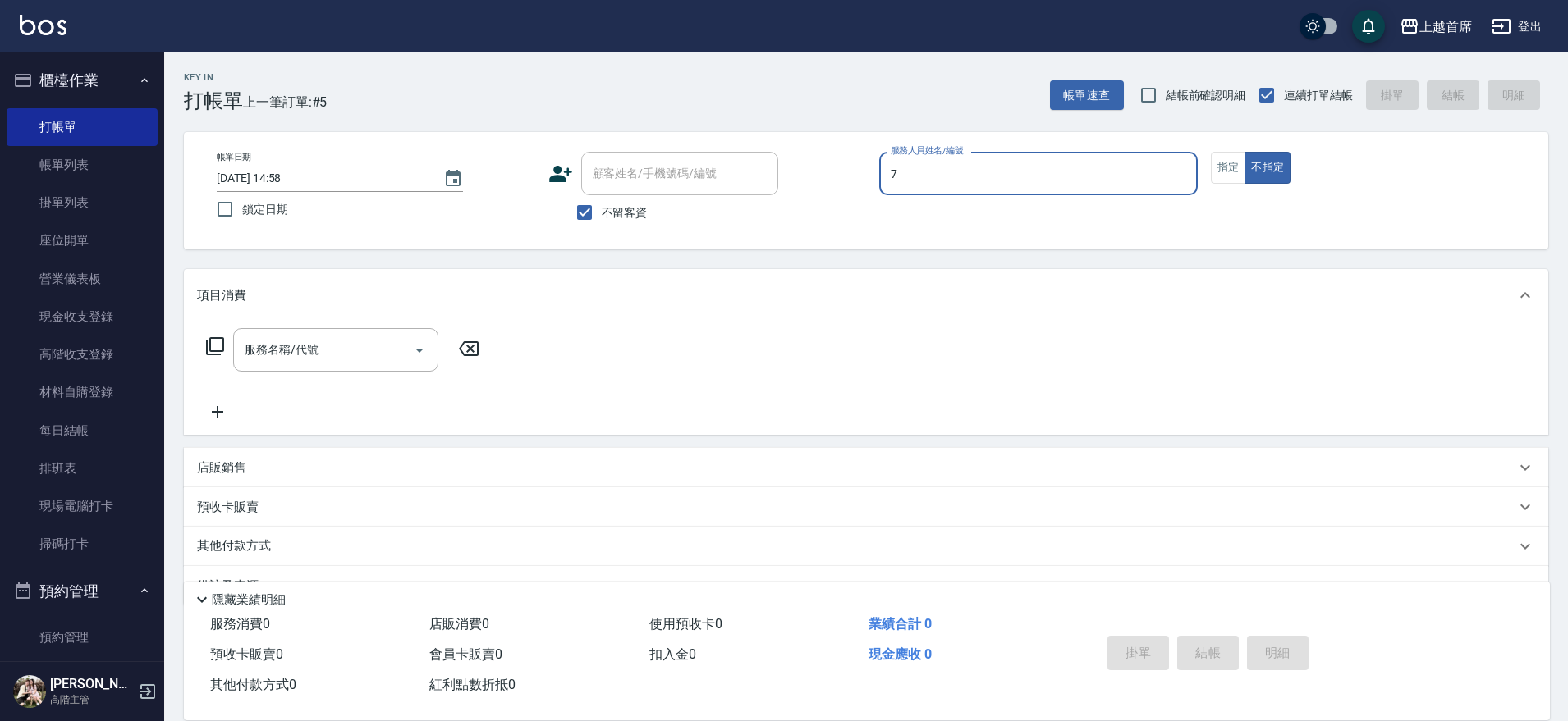
type input "[PERSON_NAME]-7"
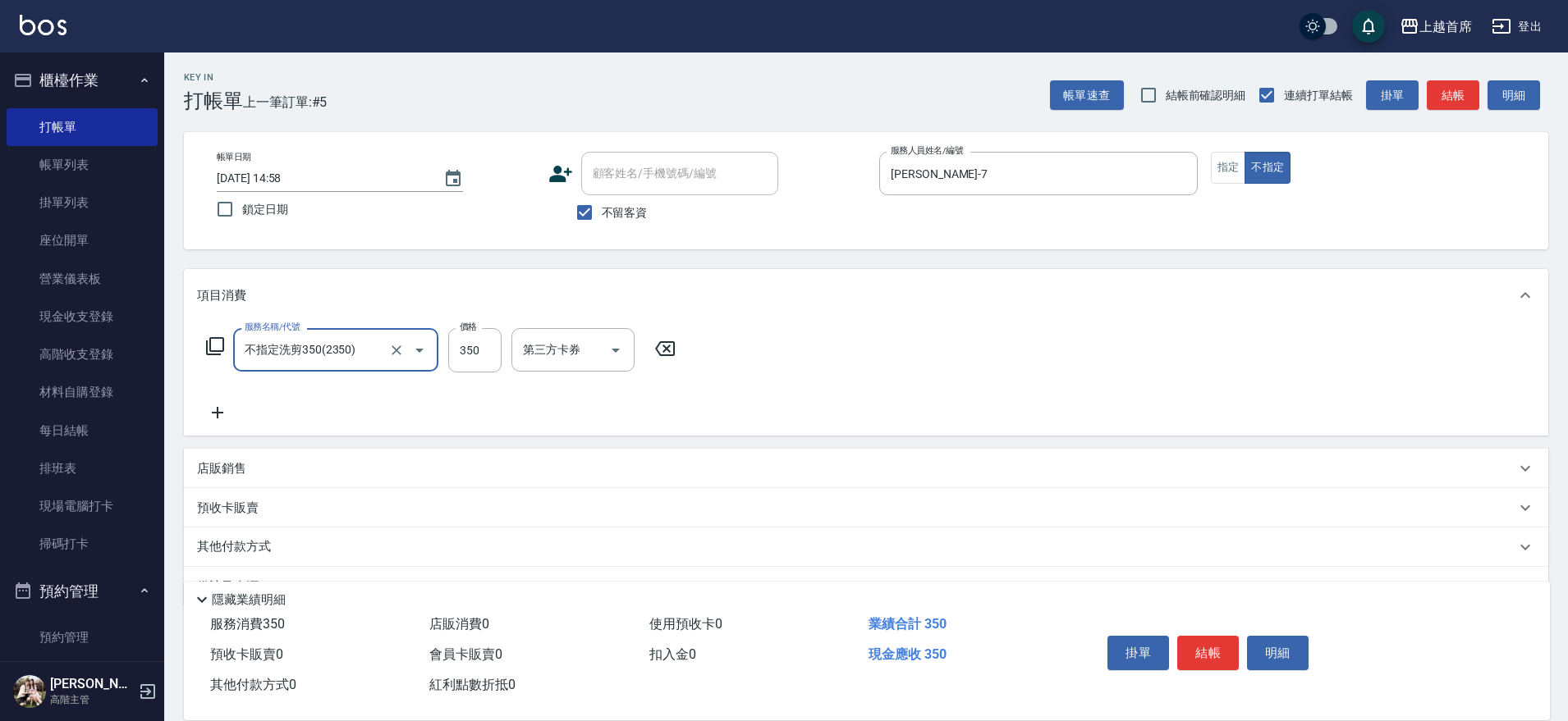
type input "不指定洗剪350(2350)"
